Goal: Task Accomplishment & Management: Complete application form

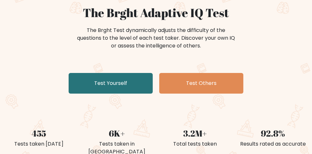
scroll to position [61, 0]
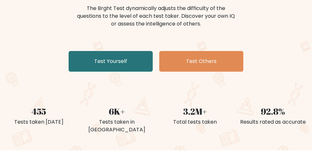
scroll to position [83, 0]
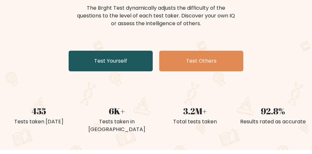
click at [95, 62] on link "Test Yourself" at bounding box center [111, 61] width 84 height 21
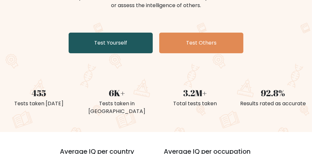
scroll to position [105, 0]
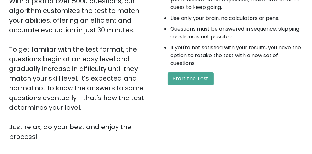
scroll to position [134, 0]
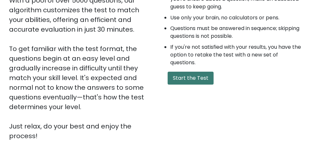
click at [201, 78] on button "Start the Test" at bounding box center [191, 78] width 46 height 13
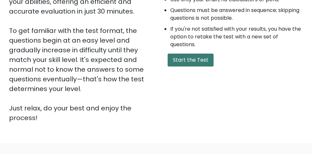
scroll to position [156, 0]
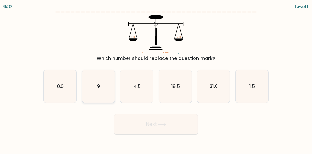
click at [95, 89] on icon "9" at bounding box center [98, 86] width 33 height 33
click at [156, 79] on input "b. 9" at bounding box center [156, 78] width 0 height 2
radio input "true"
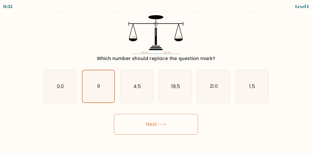
click at [192, 135] on button "Next" at bounding box center [156, 124] width 84 height 21
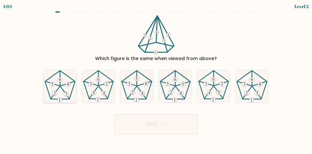
click at [59, 86] on 339 at bounding box center [52, 84] width 14 height 4
click at [156, 79] on input "a." at bounding box center [156, 78] width 0 height 2
radio input "true"
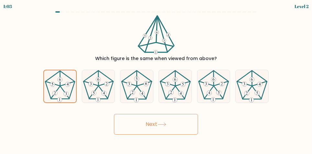
click at [192, 133] on button "Next" at bounding box center [156, 124] width 84 height 21
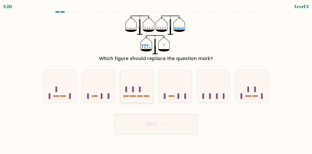
click at [135, 96] on icon at bounding box center [136, 86] width 33 height 27
click at [156, 79] on input "c." at bounding box center [156, 78] width 0 height 2
radio input "true"
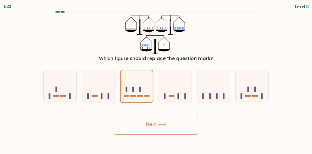
click at [135, 130] on button "Next" at bounding box center [156, 124] width 84 height 21
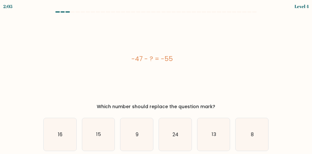
scroll to position [6, 0]
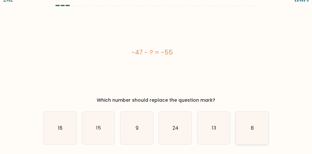
click at [249, 123] on icon "8" at bounding box center [252, 128] width 33 height 33
click at [156, 72] on input "f. 8" at bounding box center [156, 72] width 0 height 2
radio input "true"
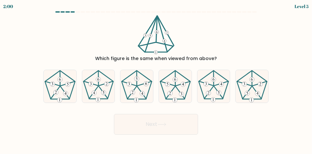
scroll to position [0, 0]
click at [255, 96] on 440 at bounding box center [256, 93] width 9 height 12
click at [156, 79] on input "f." at bounding box center [156, 78] width 0 height 2
radio input "true"
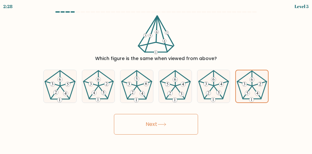
click at [182, 131] on button "Next" at bounding box center [156, 124] width 84 height 21
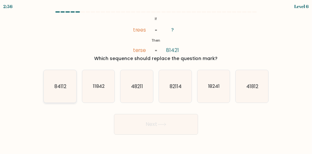
click at [52, 91] on icon "84112" at bounding box center [60, 86] width 33 height 33
click at [156, 79] on input "a. 84112" at bounding box center [156, 78] width 0 height 2
radio input "true"
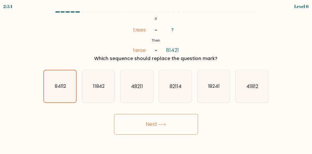
click at [139, 132] on button "Next" at bounding box center [156, 124] width 84 height 21
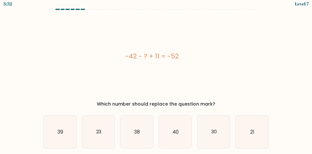
scroll to position [6, 0]
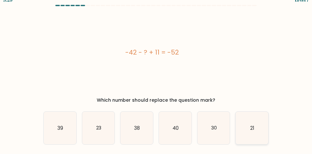
click at [259, 127] on icon "21" at bounding box center [252, 128] width 33 height 33
click at [156, 72] on input "f. 21" at bounding box center [156, 72] width 0 height 2
radio input "true"
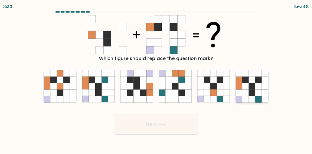
click at [257, 90] on icon at bounding box center [258, 86] width 6 height 6
click at [156, 79] on input "f." at bounding box center [156, 78] width 0 height 2
radio input "true"
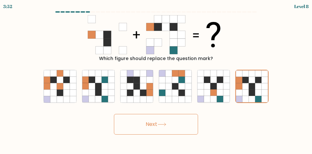
click at [152, 132] on button "Next" at bounding box center [156, 124] width 84 height 21
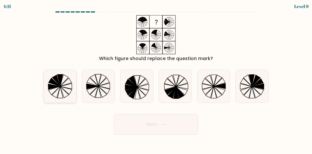
click at [51, 90] on icon at bounding box center [54, 87] width 12 height 6
click at [156, 79] on input "a." at bounding box center [156, 78] width 0 height 2
radio input "true"
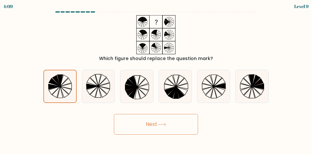
click at [129, 133] on button "Next" at bounding box center [156, 124] width 84 height 21
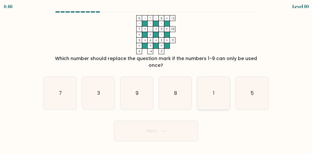
click at [222, 95] on icon "1" at bounding box center [213, 93] width 33 height 33
click at [156, 79] on input "e. 1" at bounding box center [156, 78] width 0 height 2
radio input "true"
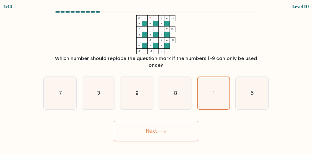
click at [190, 136] on button "Next" at bounding box center [156, 131] width 84 height 21
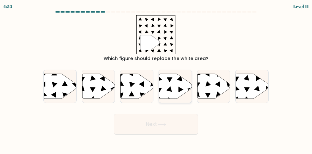
click at [181, 93] on icon at bounding box center [175, 86] width 33 height 25
click at [156, 79] on input "d." at bounding box center [156, 78] width 0 height 2
radio input "true"
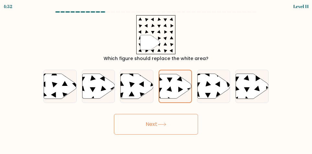
click at [194, 132] on button "Next" at bounding box center [156, 124] width 84 height 21
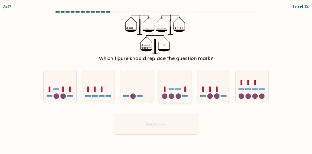
click at [180, 93] on icon at bounding box center [175, 86] width 33 height 27
click at [156, 79] on input "d." at bounding box center [156, 78] width 0 height 2
radio input "true"
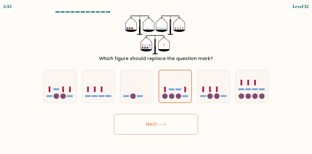
click at [182, 131] on button "Next" at bounding box center [156, 124] width 84 height 21
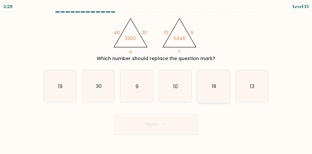
click at [214, 90] on text "18" at bounding box center [214, 86] width 5 height 7
click at [156, 79] on input "e. 18" at bounding box center [156, 78] width 0 height 2
radio input "true"
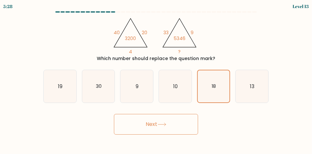
click at [174, 132] on button "Next" at bounding box center [156, 124] width 84 height 21
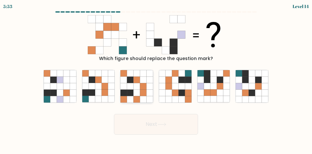
click at [132, 83] on icon at bounding box center [130, 80] width 6 height 6
click at [156, 79] on input "c." at bounding box center [156, 78] width 0 height 2
radio input "true"
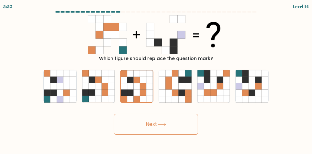
click at [138, 128] on button "Next" at bounding box center [156, 124] width 84 height 21
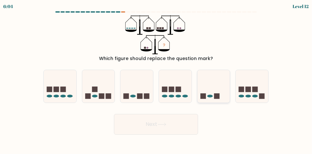
click at [216, 99] on rect at bounding box center [217, 97] width 6 height 6
click at [156, 79] on input "e." at bounding box center [156, 78] width 0 height 2
radio input "true"
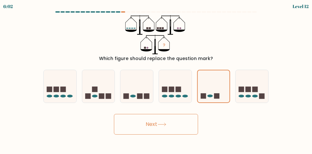
click at [188, 134] on button "Next" at bounding box center [156, 124] width 84 height 21
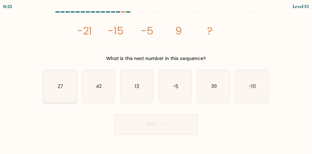
click at [52, 85] on icon "27" at bounding box center [60, 86] width 33 height 33
click at [156, 79] on input "a. 27" at bounding box center [156, 78] width 0 height 2
radio input "true"
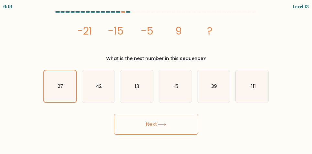
click at [144, 132] on button "Next" at bounding box center [156, 124] width 84 height 21
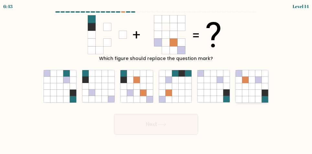
click at [254, 90] on icon at bounding box center [252, 86] width 6 height 6
click at [156, 79] on input "f." at bounding box center [156, 78] width 0 height 2
radio input "true"
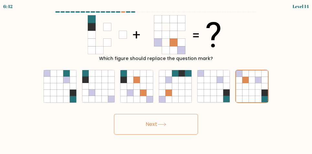
click at [133, 132] on button "Next" at bounding box center [156, 124] width 84 height 21
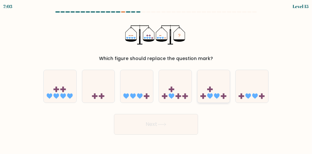
click at [218, 95] on icon at bounding box center [213, 86] width 33 height 27
click at [156, 79] on input "e." at bounding box center [156, 78] width 0 height 2
radio input "true"
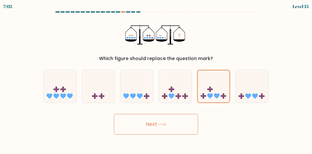
click at [188, 134] on button "Next" at bounding box center [156, 124] width 84 height 21
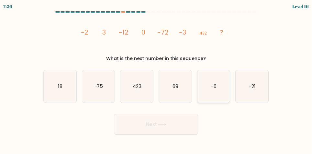
click at [217, 90] on icon "-6" at bounding box center [213, 86] width 33 height 33
click at [156, 79] on input "e. -6" at bounding box center [156, 78] width 0 height 2
radio input "true"
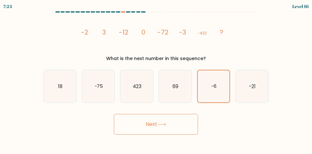
click at [191, 135] on button "Next" at bounding box center [156, 124] width 84 height 21
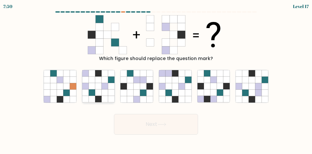
click at [96, 83] on icon at bounding box center [98, 80] width 6 height 6
click at [156, 79] on input "b." at bounding box center [156, 78] width 0 height 2
radio input "true"
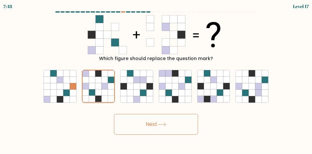
click at [138, 127] on button "Next" at bounding box center [156, 124] width 84 height 21
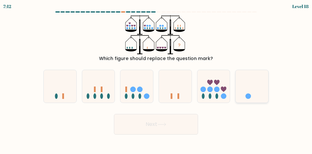
click at [249, 91] on icon at bounding box center [252, 86] width 33 height 27
click at [156, 79] on input "f." at bounding box center [156, 78] width 0 height 2
radio input "true"
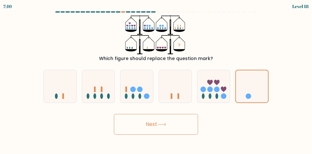
click at [182, 130] on button "Next" at bounding box center [156, 124] width 84 height 21
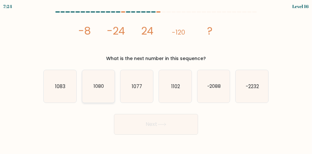
click at [94, 90] on text "1080" at bounding box center [99, 86] width 10 height 7
click at [156, 79] on input "b. 1080" at bounding box center [156, 78] width 0 height 2
radio input "true"
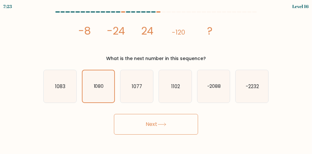
click at [138, 130] on button "Next" at bounding box center [156, 124] width 84 height 21
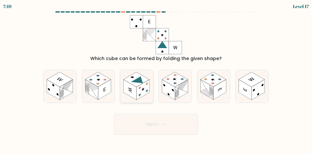
click at [131, 86] on rect at bounding box center [137, 79] width 26 height 15
click at [156, 79] on input "c." at bounding box center [156, 78] width 0 height 2
radio input "true"
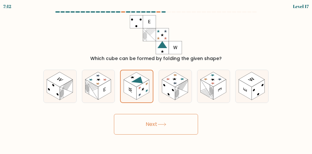
click at [132, 129] on button "Next" at bounding box center [156, 124] width 84 height 21
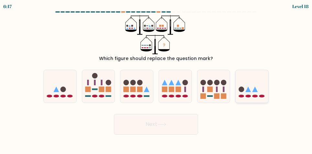
click at [258, 94] on icon at bounding box center [252, 86] width 33 height 27
click at [156, 79] on input "f." at bounding box center [156, 78] width 0 height 2
radio input "true"
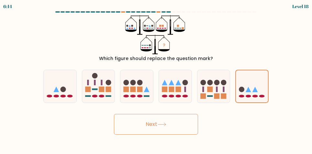
click at [189, 133] on button "Next" at bounding box center [156, 124] width 84 height 21
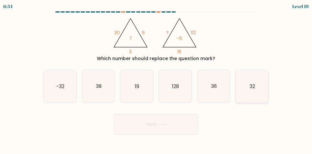
click at [257, 93] on icon "32" at bounding box center [252, 86] width 33 height 33
click at [156, 79] on input "f. 32" at bounding box center [156, 78] width 0 height 2
radio input "true"
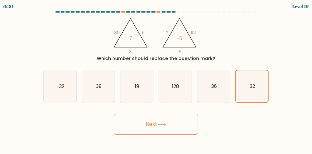
click at [198, 134] on button "Next" at bounding box center [156, 124] width 84 height 21
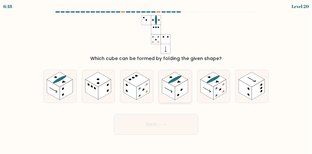
click at [179, 98] on rect at bounding box center [181, 90] width 13 height 20
click at [156, 79] on input "d." at bounding box center [156, 78] width 0 height 2
radio input "true"
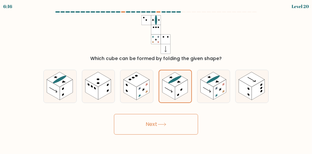
click at [191, 134] on button "Next" at bounding box center [156, 124] width 84 height 21
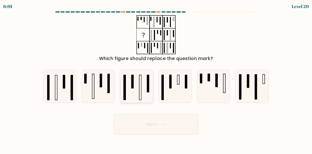
click at [132, 95] on icon at bounding box center [136, 86] width 33 height 33
click at [156, 79] on input "c." at bounding box center [156, 78] width 0 height 2
radio input "true"
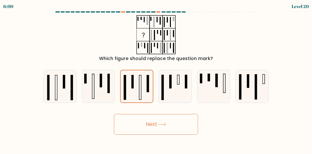
click at [131, 131] on button "Next" at bounding box center [156, 124] width 84 height 21
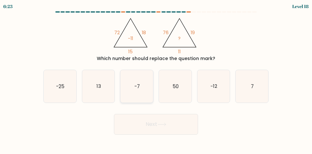
click at [126, 90] on icon "-7" at bounding box center [136, 86] width 33 height 33
click at [156, 79] on input "c. -7" at bounding box center [156, 78] width 0 height 2
radio input "true"
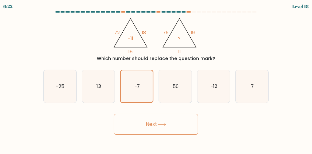
click at [131, 134] on button "Next" at bounding box center [156, 124] width 84 height 21
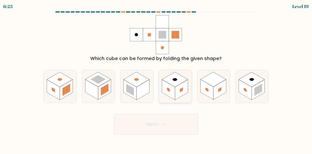
click at [176, 87] on rect at bounding box center [175, 79] width 26 height 15
click at [156, 79] on input "d." at bounding box center [156, 78] width 0 height 2
radio input "true"
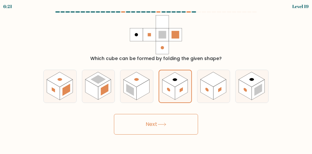
click at [181, 134] on button "Next" at bounding box center [156, 124] width 84 height 21
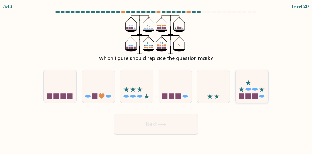
click at [258, 94] on icon at bounding box center [252, 86] width 33 height 27
click at [156, 79] on input "f." at bounding box center [156, 78] width 0 height 2
radio input "true"
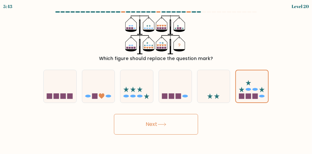
click at [192, 134] on button "Next" at bounding box center [156, 124] width 84 height 21
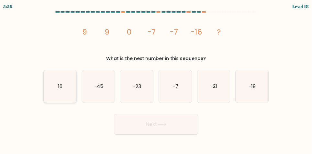
click at [54, 92] on icon "16" at bounding box center [60, 86] width 33 height 33
click at [156, 79] on input "a. 16" at bounding box center [156, 78] width 0 height 2
radio input "true"
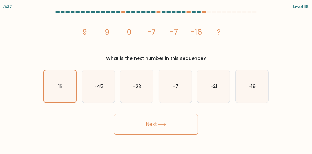
click at [137, 132] on button "Next" at bounding box center [156, 124] width 84 height 21
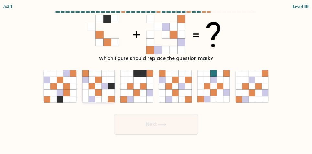
click at [92, 96] on icon at bounding box center [92, 93] width 6 height 6
click at [156, 79] on input "b." at bounding box center [156, 78] width 0 height 2
radio input "true"
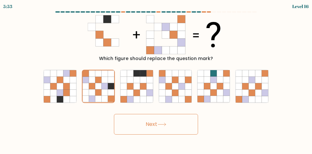
click at [144, 130] on button "Next" at bounding box center [156, 124] width 84 height 21
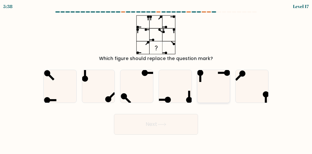
click at [219, 92] on icon at bounding box center [213, 86] width 33 height 33
click at [156, 79] on input "e." at bounding box center [156, 78] width 0 height 2
radio input "true"
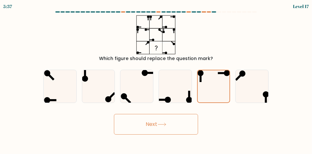
click at [187, 134] on button "Next" at bounding box center [156, 124] width 84 height 21
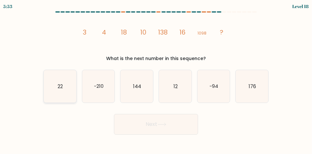
click at [52, 94] on icon "22" at bounding box center [60, 86] width 33 height 33
click at [156, 79] on input "a. 22" at bounding box center [156, 78] width 0 height 2
radio input "true"
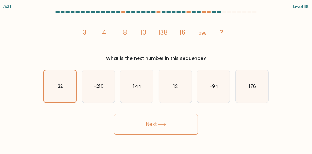
click at [126, 135] on button "Next" at bounding box center [156, 124] width 84 height 21
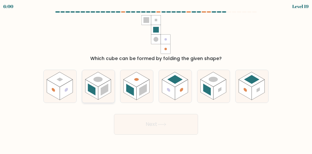
click at [91, 93] on rect at bounding box center [92, 90] width 8 height 12
click at [156, 79] on input "b." at bounding box center [156, 78] width 0 height 2
radio input "true"
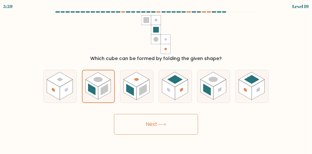
click at [188, 130] on button "Next" at bounding box center [156, 124] width 84 height 21
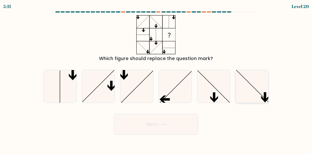
click at [262, 101] on icon at bounding box center [252, 86] width 33 height 33
click at [156, 79] on input "f." at bounding box center [156, 78] width 0 height 2
radio input "true"
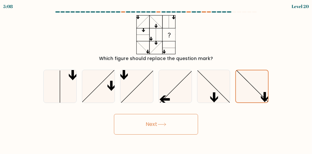
click at [186, 134] on button "Next" at bounding box center [156, 124] width 84 height 21
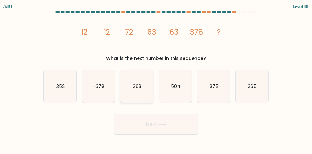
click at [133, 90] on text "369" at bounding box center [137, 86] width 9 height 7
click at [156, 79] on input "c. 369" at bounding box center [156, 78] width 0 height 2
radio input "true"
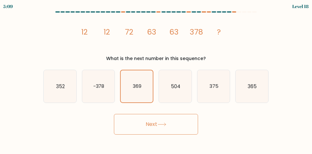
click at [145, 129] on button "Next" at bounding box center [156, 124] width 84 height 21
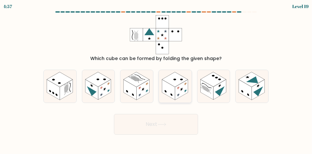
click at [181, 94] on rect at bounding box center [181, 90] width 13 height 20
click at [156, 79] on input "d." at bounding box center [156, 78] width 0 height 2
radio input "true"
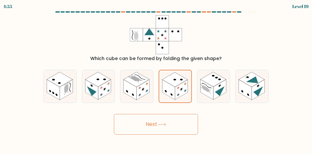
click at [138, 133] on button "Next" at bounding box center [156, 124] width 84 height 21
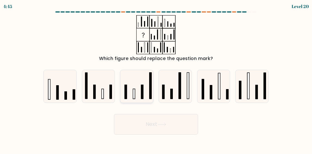
click at [130, 93] on icon at bounding box center [136, 86] width 33 height 33
click at [156, 79] on input "c." at bounding box center [156, 78] width 0 height 2
radio input "true"
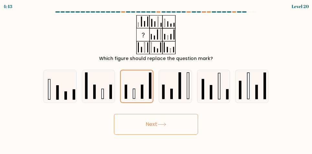
click at [127, 128] on button "Next" at bounding box center [156, 124] width 84 height 21
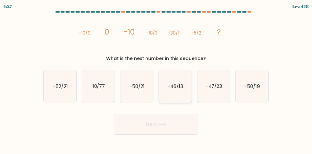
click at [176, 90] on text "-46/13" at bounding box center [176, 86] width 16 height 7
click at [156, 79] on input "d. -46/13" at bounding box center [156, 78] width 0 height 2
radio input "true"
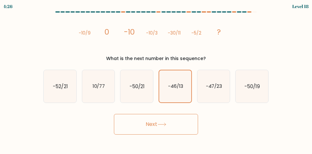
click at [179, 135] on button "Next" at bounding box center [156, 124] width 84 height 21
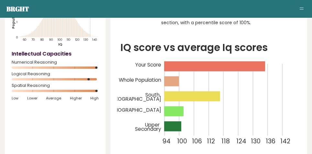
scroll to position [95, 0]
click at [288, 38] on div "99% Tftt Hhgt performed better than 99% of all people who finished the BRGHT IQ…" at bounding box center [208, 59] width 197 height 196
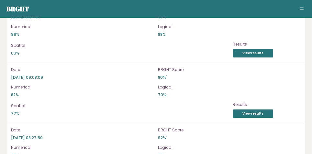
scroll to position [1963, 0]
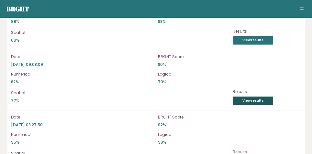
click at [260, 97] on link "View results" at bounding box center [253, 101] width 40 height 8
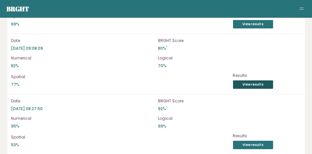
scroll to position [1982, 0]
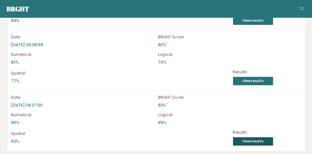
click at [259, 138] on link "View results" at bounding box center [253, 142] width 40 height 8
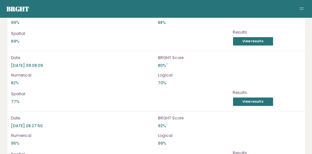
scroll to position [1950, 0]
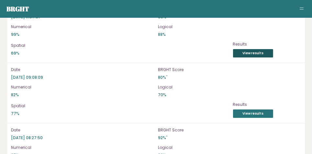
click at [252, 49] on link "View results" at bounding box center [253, 53] width 40 height 8
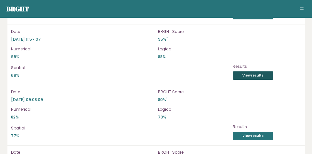
scroll to position [1901, 0]
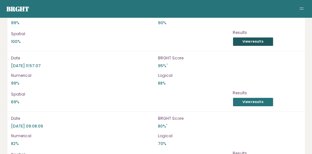
click at [261, 38] on link "View results" at bounding box center [253, 42] width 40 height 8
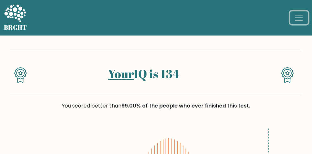
click at [297, 22] on span "Toggle navigation" at bounding box center [299, 18] width 10 height 10
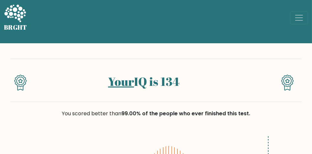
click at [298, 16] on span "Toggle navigation" at bounding box center [299, 18] width 10 height 10
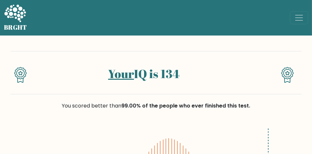
click at [300, 14] on span "Toggle navigation" at bounding box center [299, 18] width 10 height 10
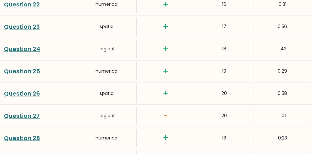
scroll to position [1427, 0]
click at [17, 91] on link "Question 26" at bounding box center [22, 93] width 36 height 8
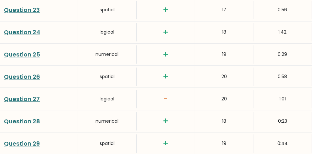
scroll to position [1448, 0]
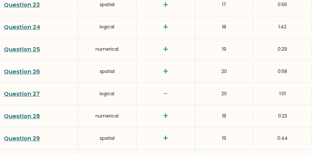
click at [23, 92] on link "Question 27" at bounding box center [22, 94] width 36 height 8
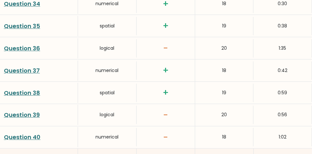
scroll to position [1694, 0]
click at [17, 114] on link "Question 39" at bounding box center [22, 115] width 36 height 8
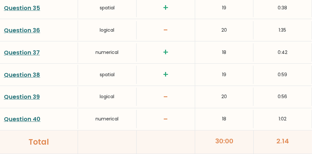
scroll to position [1716, 0]
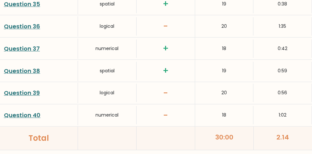
click at [16, 114] on link "Question 40" at bounding box center [22, 115] width 37 height 8
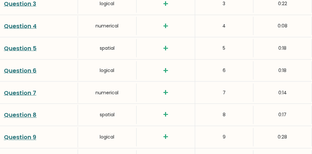
click at [65, 145] on div "Question 9" at bounding box center [39, 137] width 78 height 20
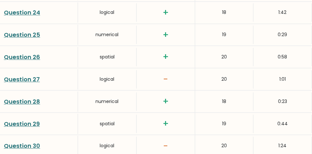
scroll to position [1463, 0]
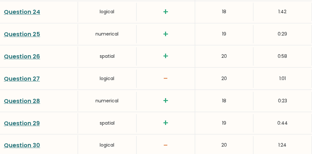
click at [23, 54] on link "Question 26" at bounding box center [22, 56] width 36 height 8
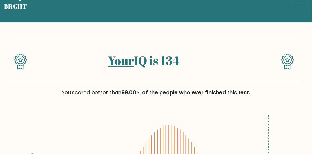
scroll to position [0, 0]
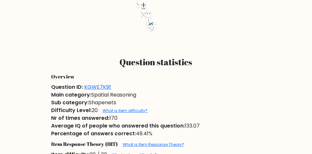
scroll to position [248, 0]
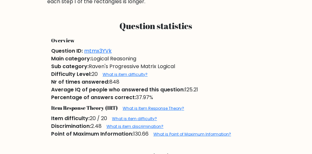
scroll to position [264, 0]
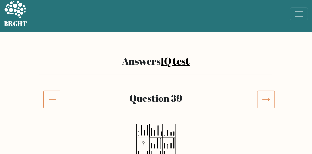
scroll to position [1, 0]
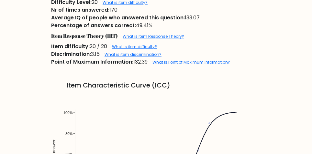
scroll to position [342, 0]
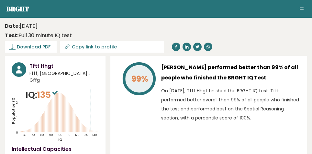
click at [302, 9] on button "Toggle navigation" at bounding box center [302, 9] width 8 height 8
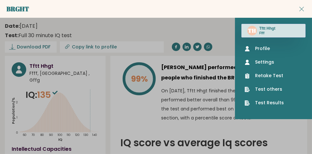
click at [237, 121] on p "On [DATE], Tftt Hhgt finished the BRGHT IQ test. Tftt performed better overall …" at bounding box center [230, 104] width 139 height 36
click at [221, 121] on p "On [DATE], Tftt Hhgt finished the BRGHT IQ test. Tftt performed better overall …" at bounding box center [230, 104] width 139 height 36
click at [199, 126] on div "99% Tftt Hhgt performed better than 99% of all people who finished the BRGHT IQ…" at bounding box center [208, 154] width 197 height 196
click at [196, 123] on div "Tftt Hhgt performed better than 99% of all people who finished the BRGHT IQ Tes…" at bounding box center [230, 93] width 139 height 63
click at [206, 111] on p "On [DATE], Tftt Hhgt finished the BRGHT IQ test. Tftt performed better overall …" at bounding box center [230, 104] width 139 height 36
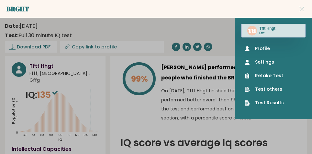
click at [296, 134] on div "99% Tftt Hhgt performed better than 99% of all people who finished the BRGHT IQ…" at bounding box center [208, 154] width 197 height 196
click at [272, 102] on link "Test Results" at bounding box center [274, 103] width 58 height 7
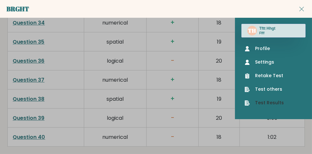
scroll to position [1860, 0]
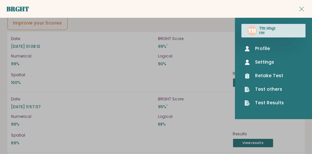
click at [292, 127] on div "Date 2025-09-11 11:57:07 BRGHT Score 95% * Numerical 99% Logical 88% Spatial 69…" at bounding box center [155, 123] width 297 height 61
click at [7, 53] on div "Date 2025-09-12 01:08:12 BRGHT Score 99% * Numerical 99% Logical 90% Spatial 10…" at bounding box center [155, 62] width 297 height 61
click at [305, 9] on button "Toggle navigation" at bounding box center [302, 9] width 8 height 8
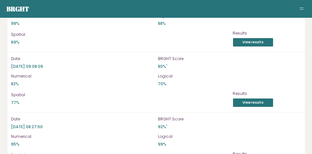
scroll to position [1963, 0]
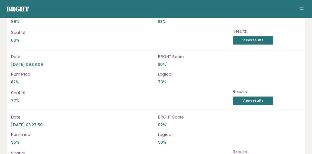
click at [290, 140] on p "99%" at bounding box center [229, 143] width 143 height 6
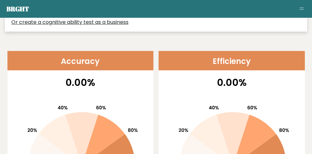
scroll to position [296, 0]
